Goal: Task Accomplishment & Management: Manage account settings

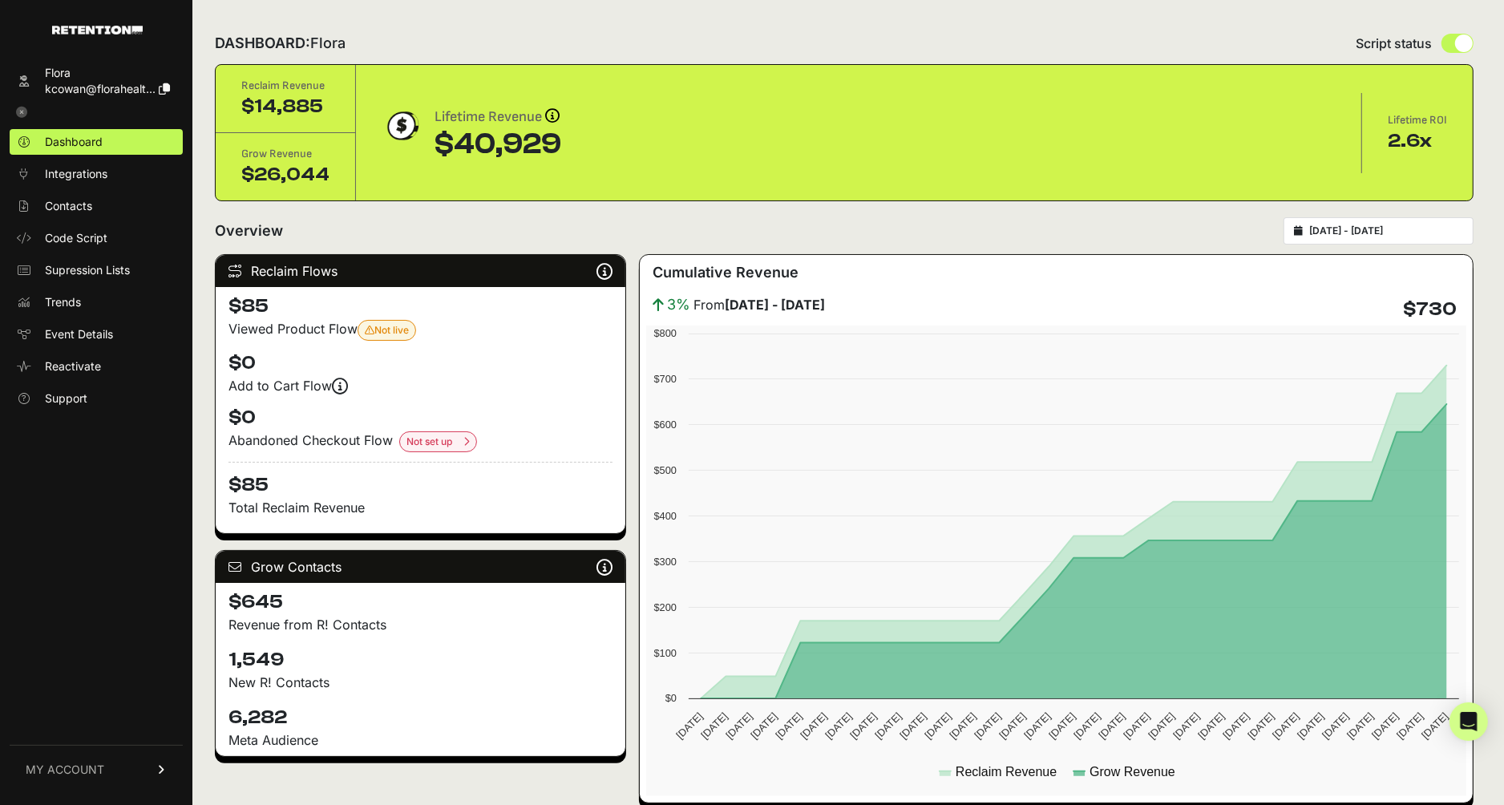
click at [94, 764] on span "MY ACCOUNT" at bounding box center [65, 770] width 79 height 16
click at [97, 777] on link "Sign Out" at bounding box center [96, 781] width 173 height 26
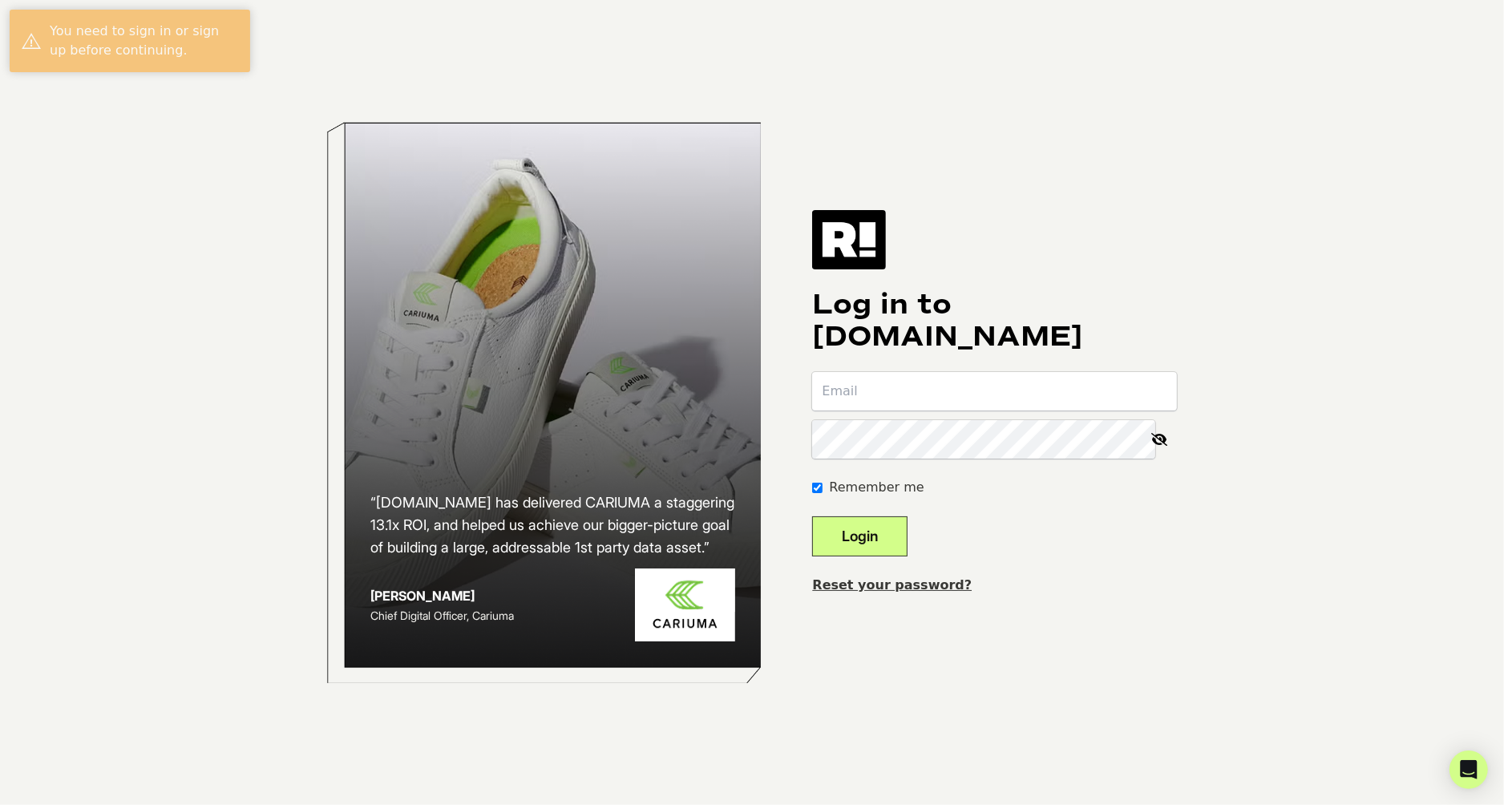
type input "[EMAIL_ADDRESS][DOMAIN_NAME]"
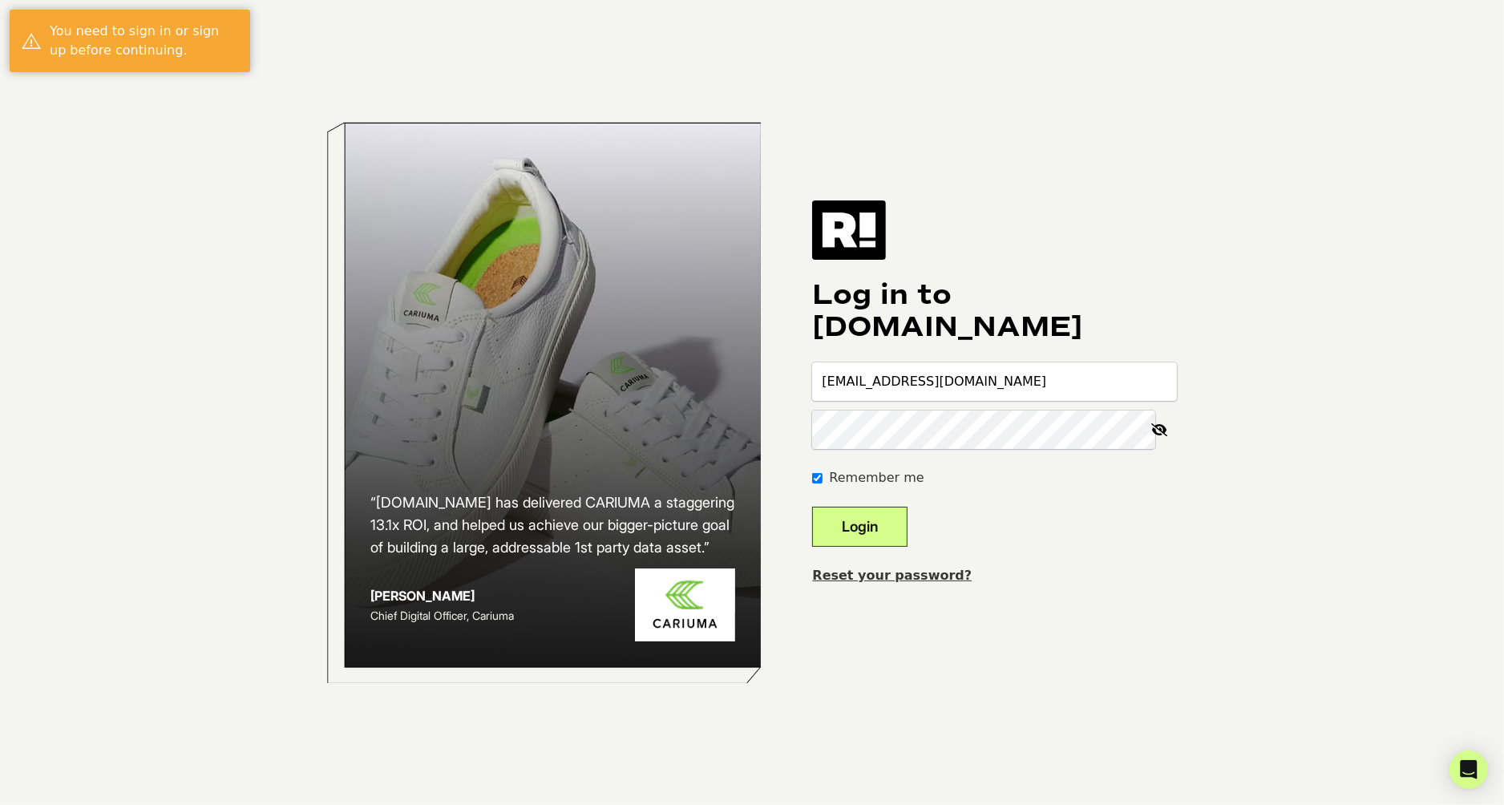
click at [901, 534] on button "Login" at bounding box center [859, 527] width 95 height 40
